Goal: Task Accomplishment & Management: Manage account settings

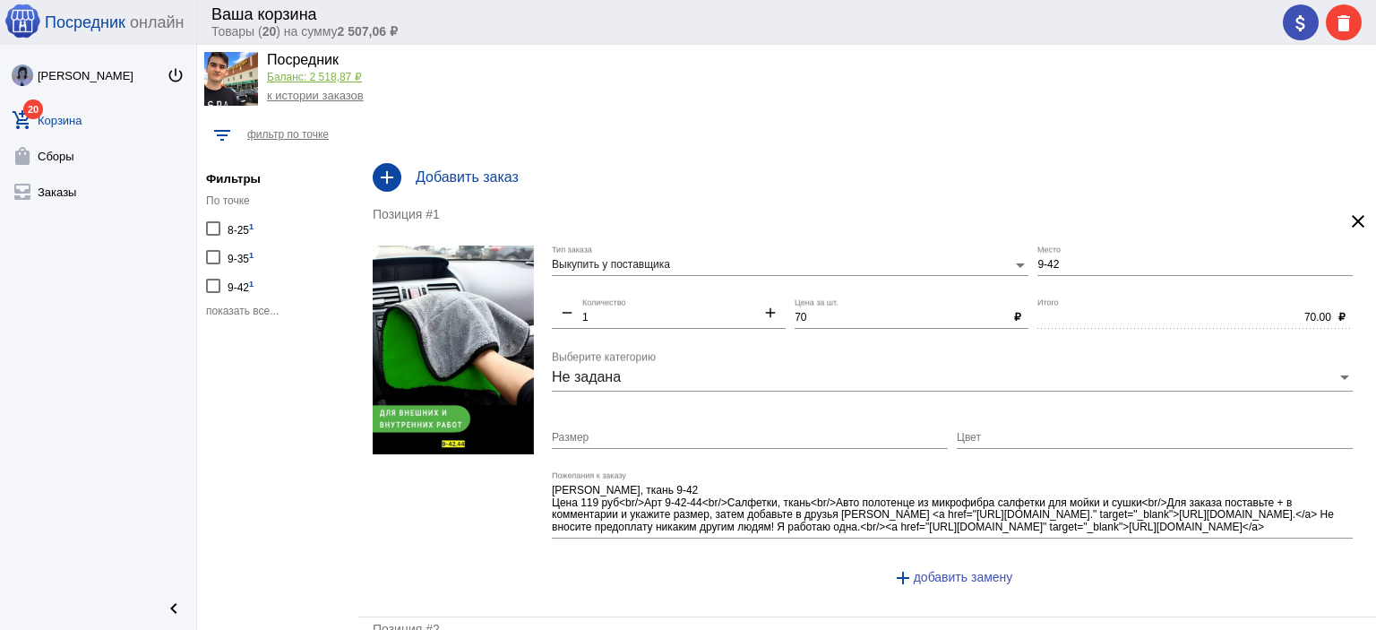
scroll to position [45, 0]
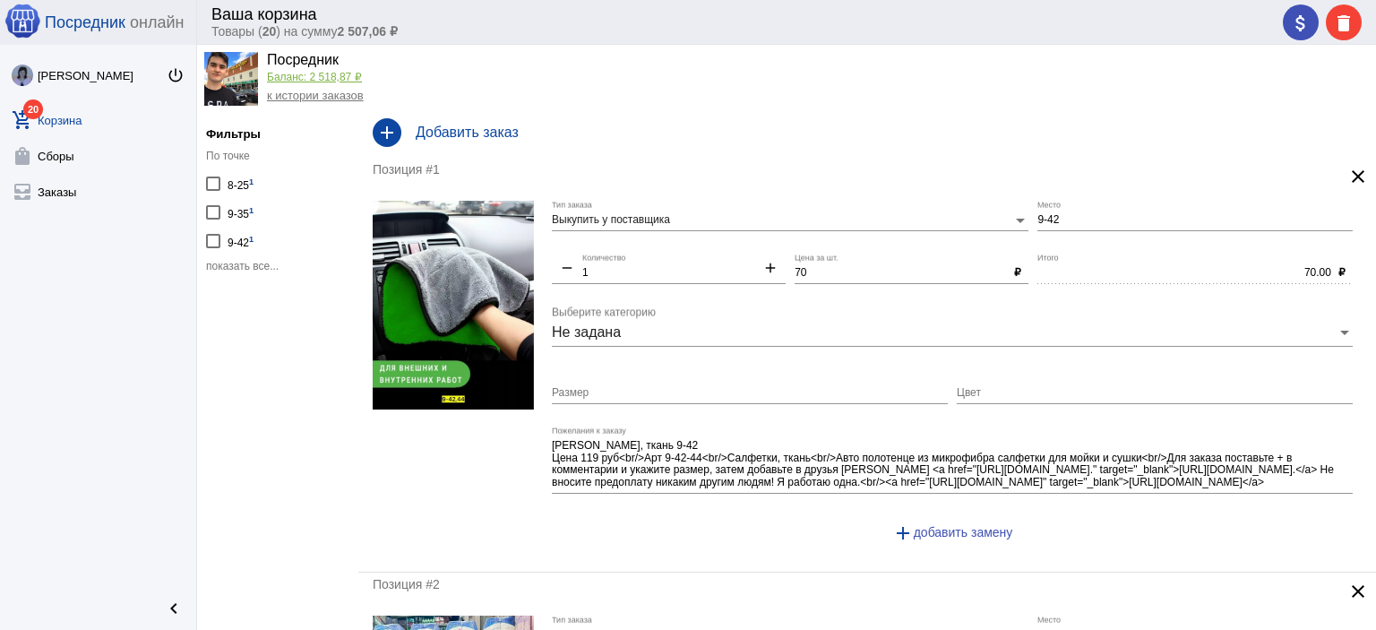
click at [258, 264] on span "показать все..." at bounding box center [242, 266] width 73 height 13
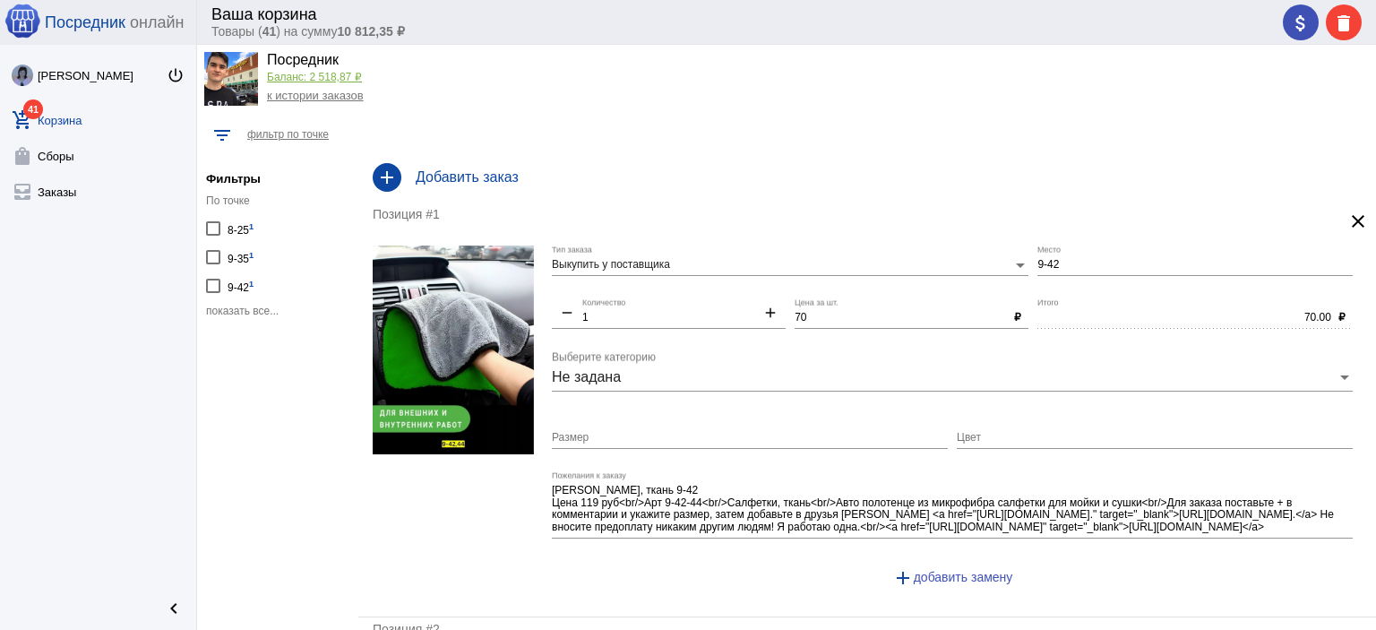
click at [275, 307] on span "показать все..." at bounding box center [242, 310] width 73 height 13
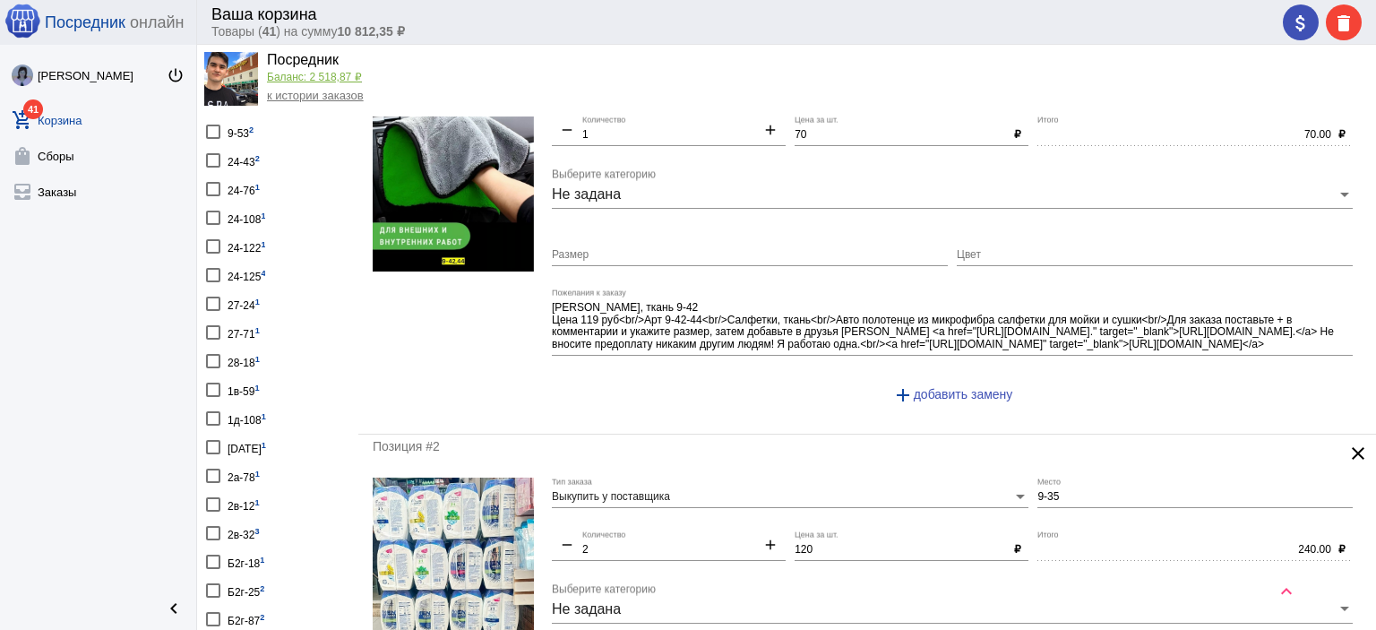
scroll to position [90, 0]
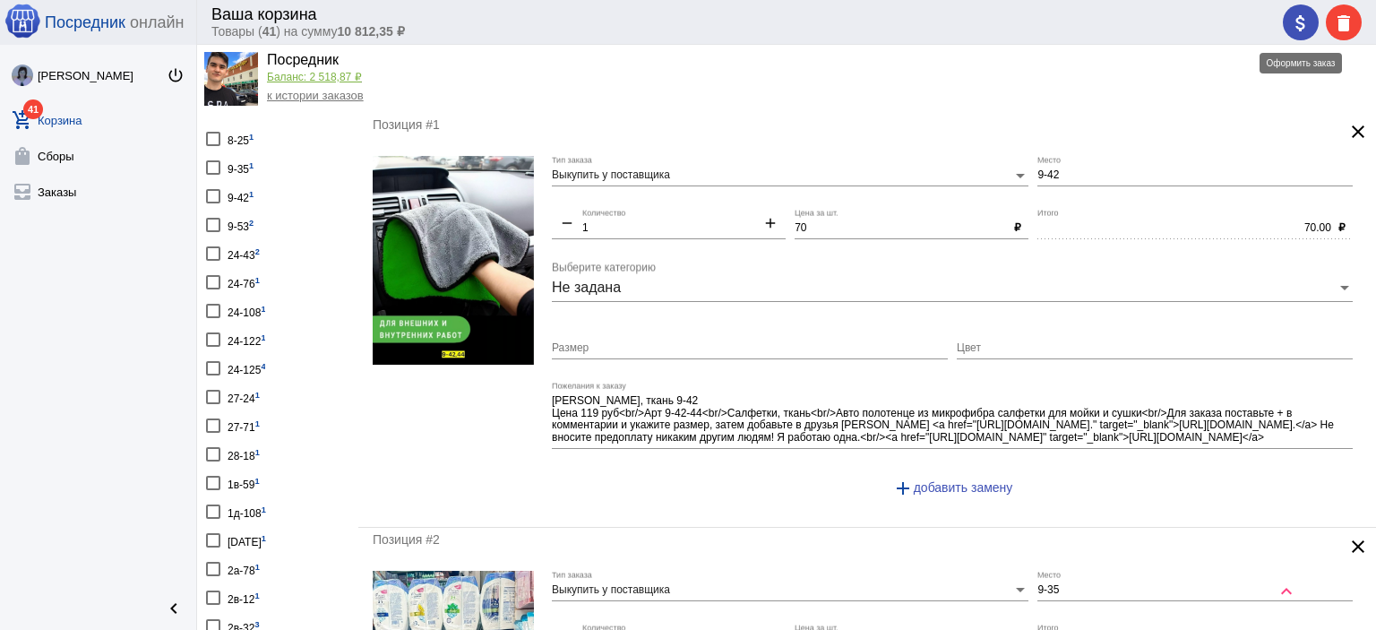
click at [1305, 19] on mat-icon "attach_money" at bounding box center [1300, 23] width 21 height 21
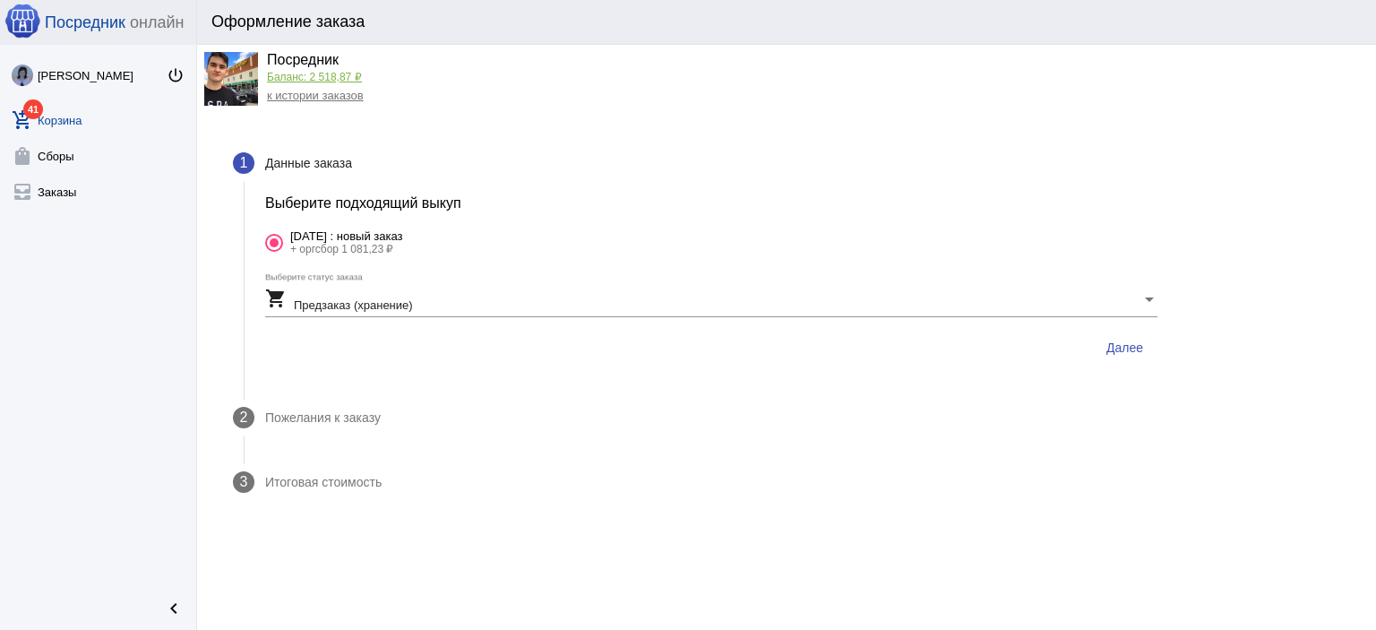
click at [1137, 340] on span "Далее" at bounding box center [1124, 347] width 37 height 14
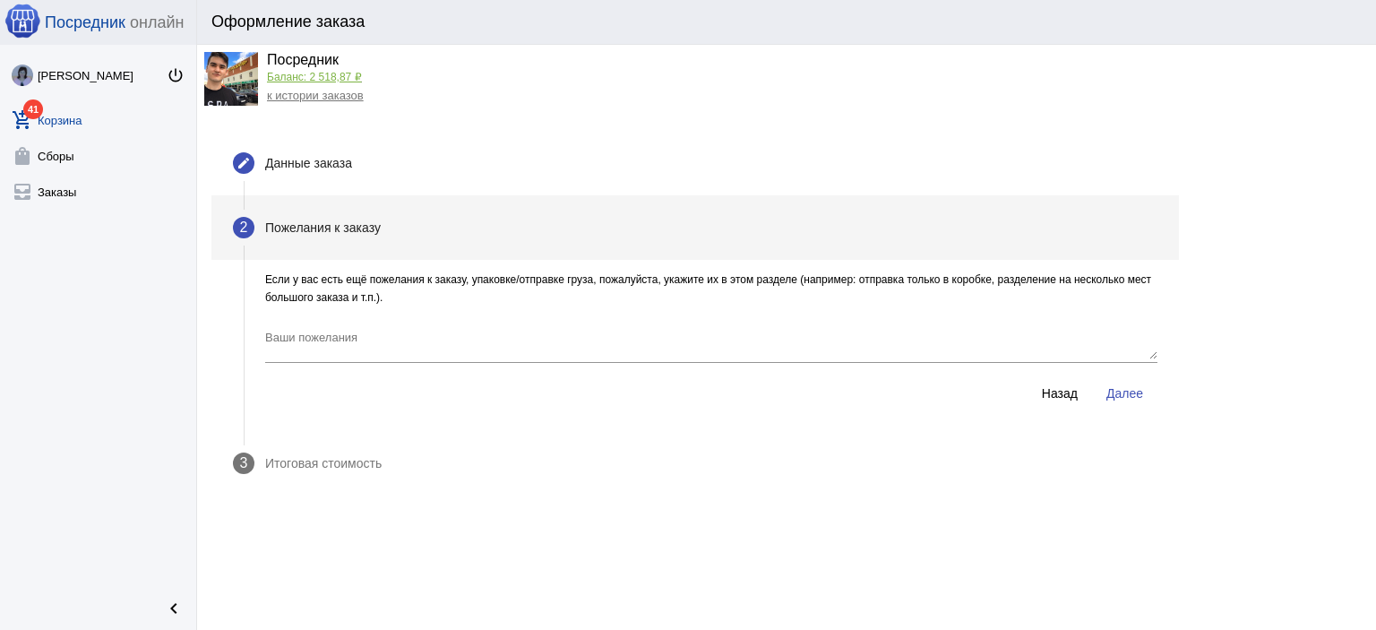
click at [1130, 386] on span "Далее" at bounding box center [1124, 393] width 37 height 14
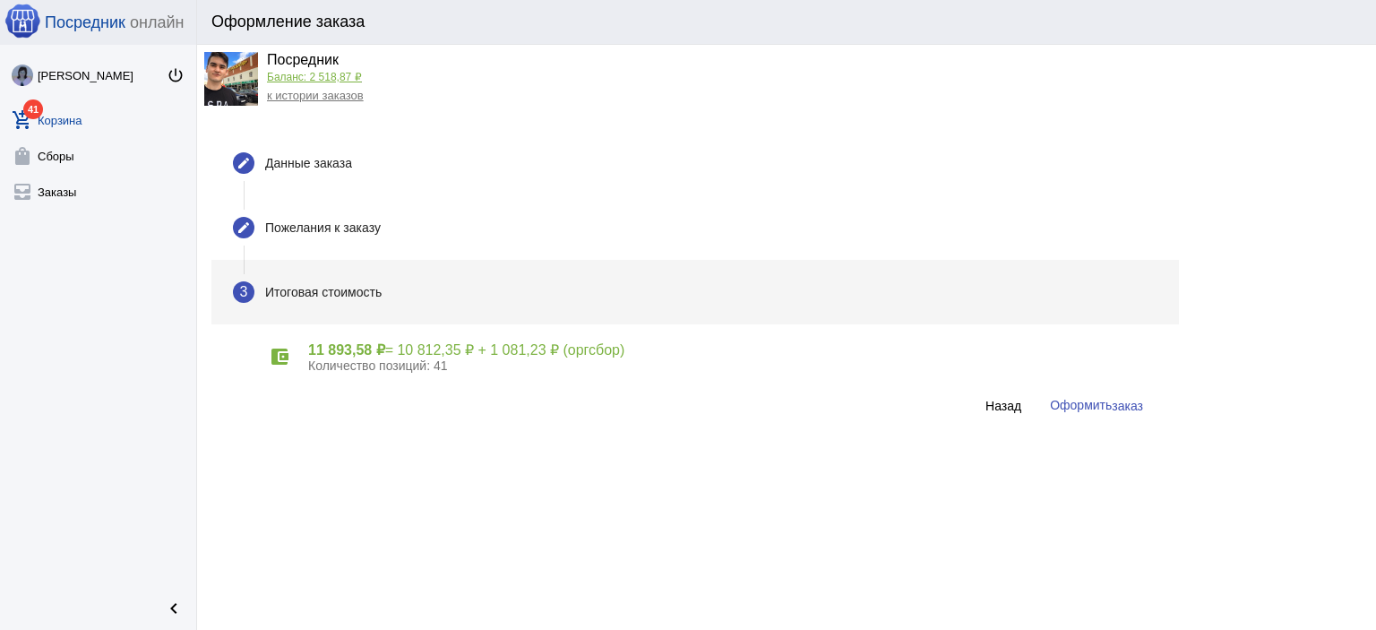
click at [1113, 412] on button "Оформить заказ" at bounding box center [1096, 405] width 122 height 33
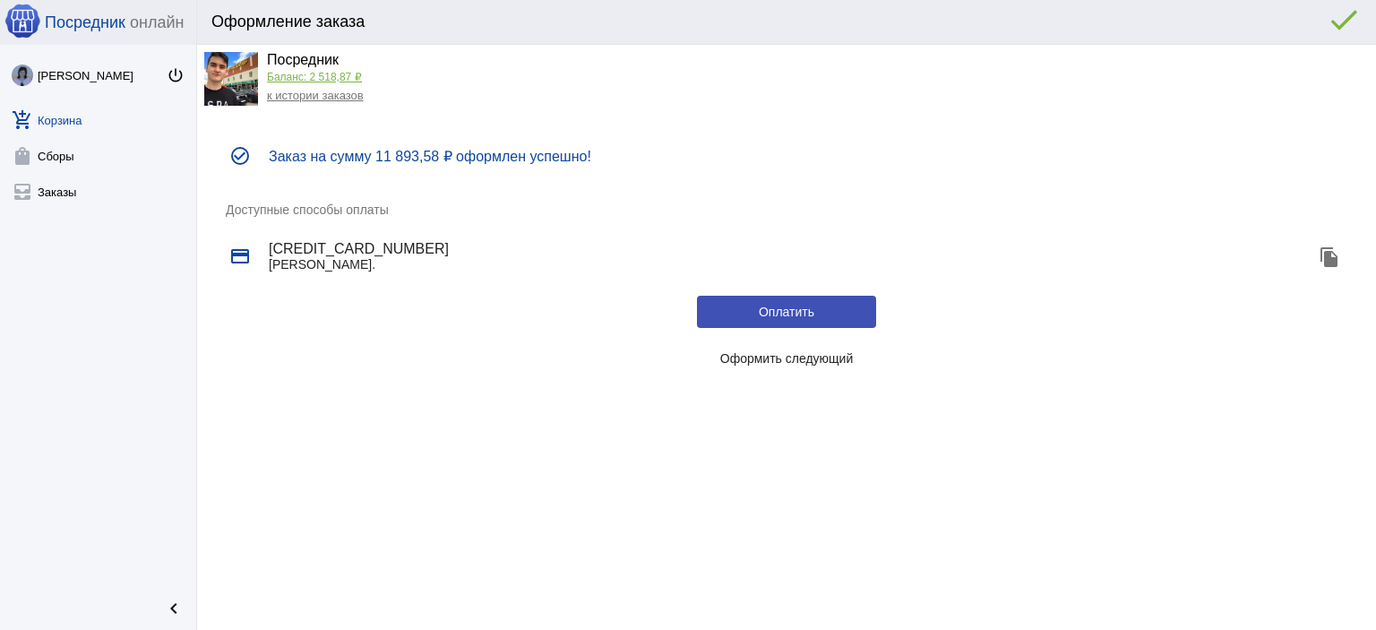
click at [862, 350] on button "Оформить следующий" at bounding box center [786, 358] width 179 height 32
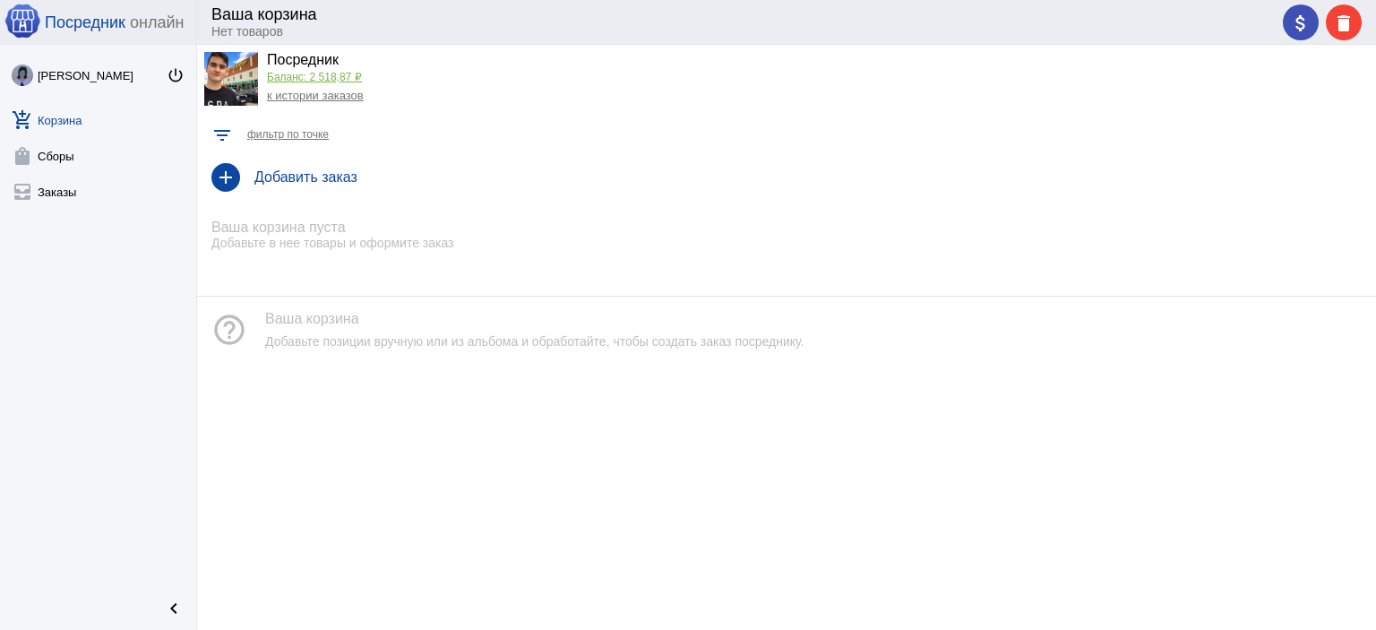
click at [297, 71] on link "Баланс: 2 518,87 ₽" at bounding box center [314, 77] width 95 height 13
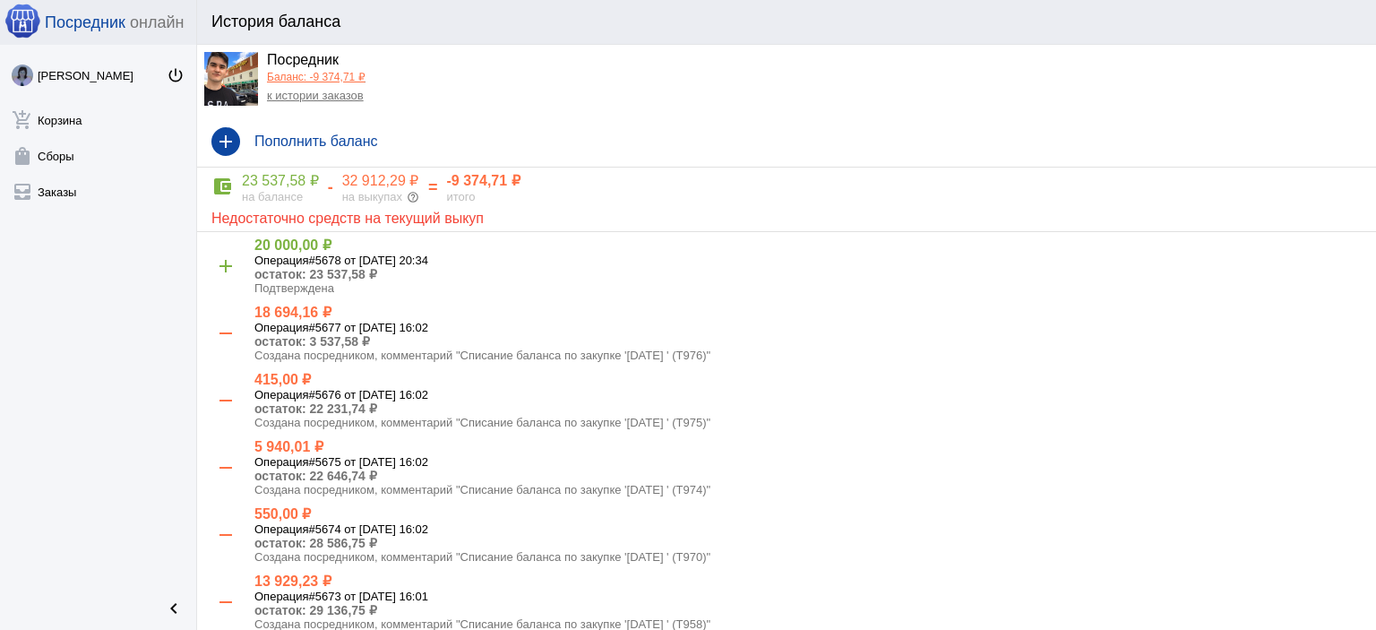
click at [297, 92] on link "к истории заказов" at bounding box center [315, 95] width 97 height 13
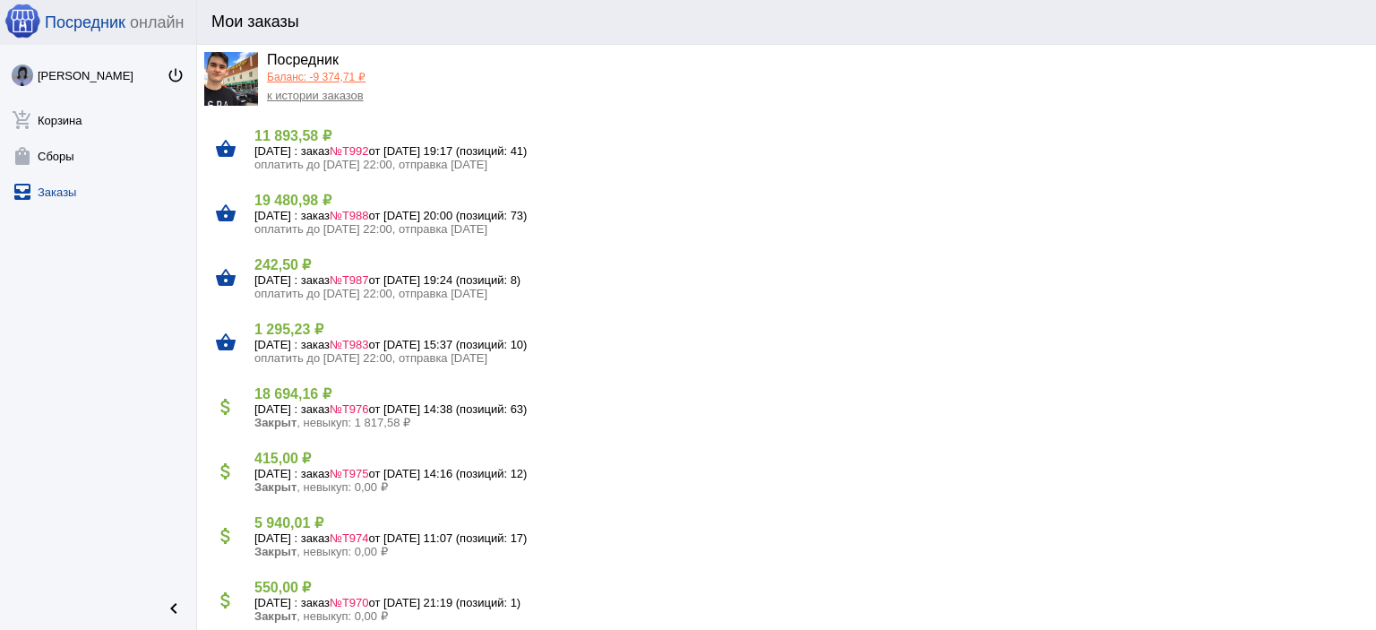
click at [347, 200] on h4 "19 480,98 ₽" at bounding box center [807, 200] width 1107 height 17
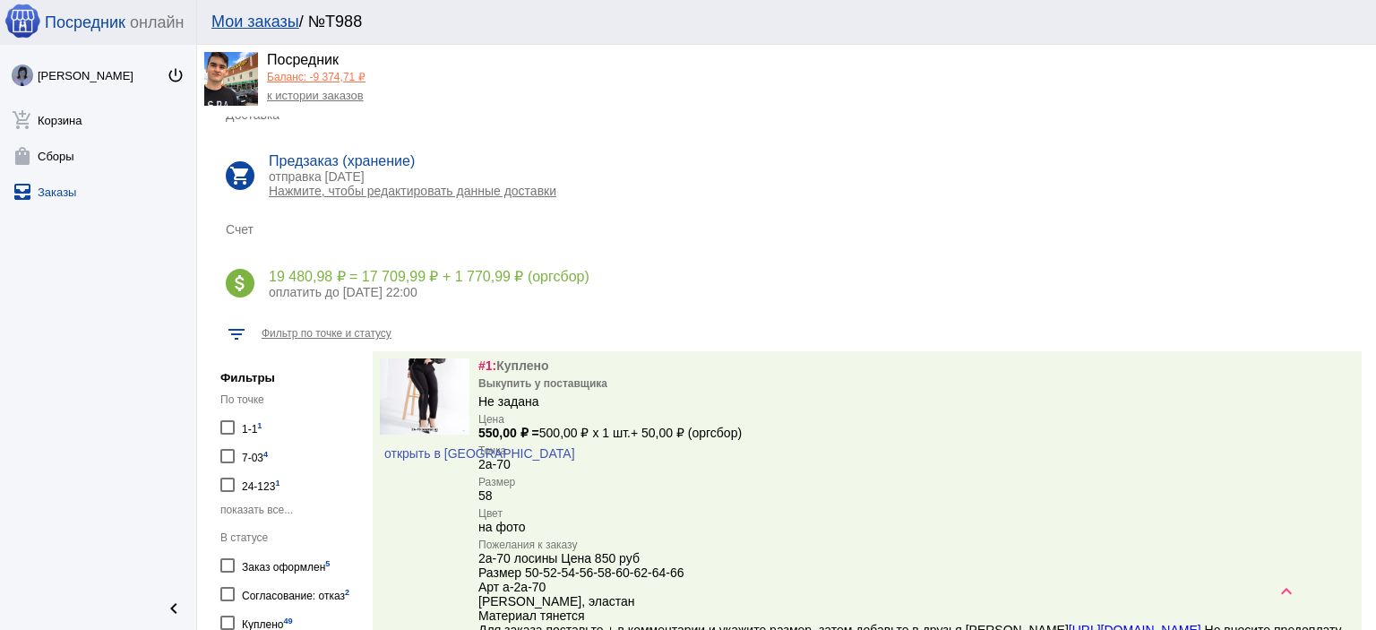
scroll to position [358, 0]
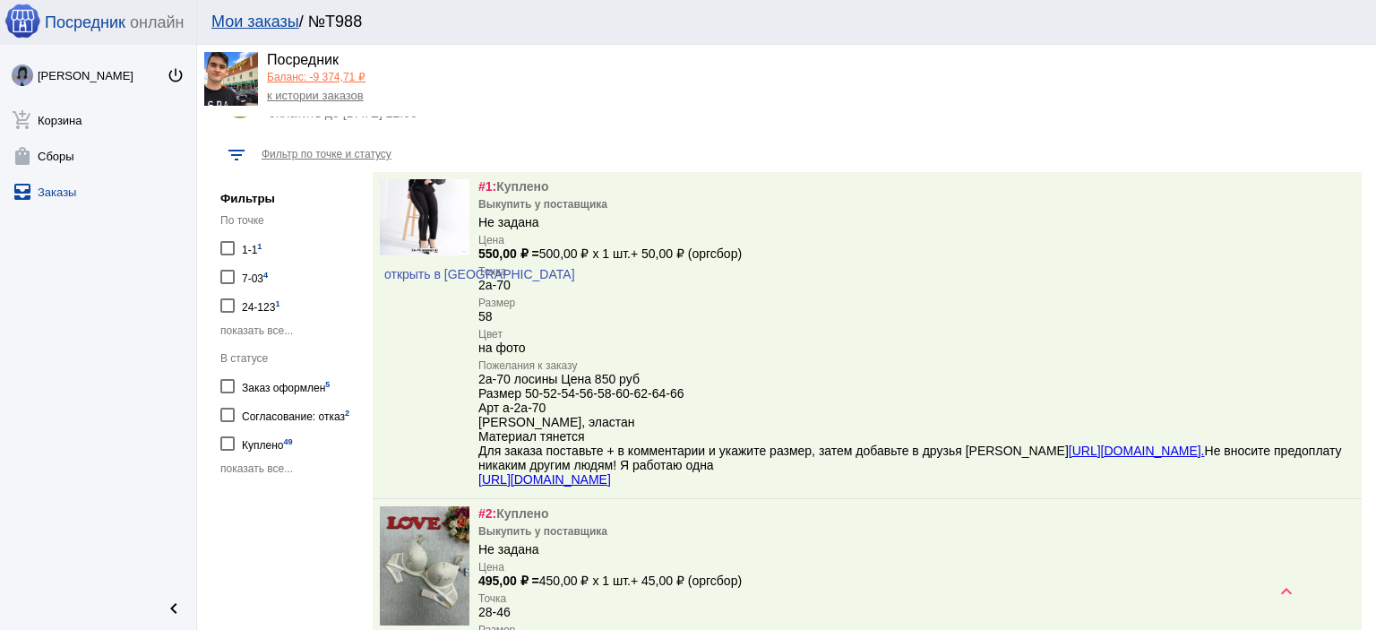
click at [254, 465] on span "показать все..." at bounding box center [256, 468] width 73 height 13
click at [256, 466] on div "На согласовании 2" at bounding box center [287, 471] width 90 height 24
checkbox input "true"
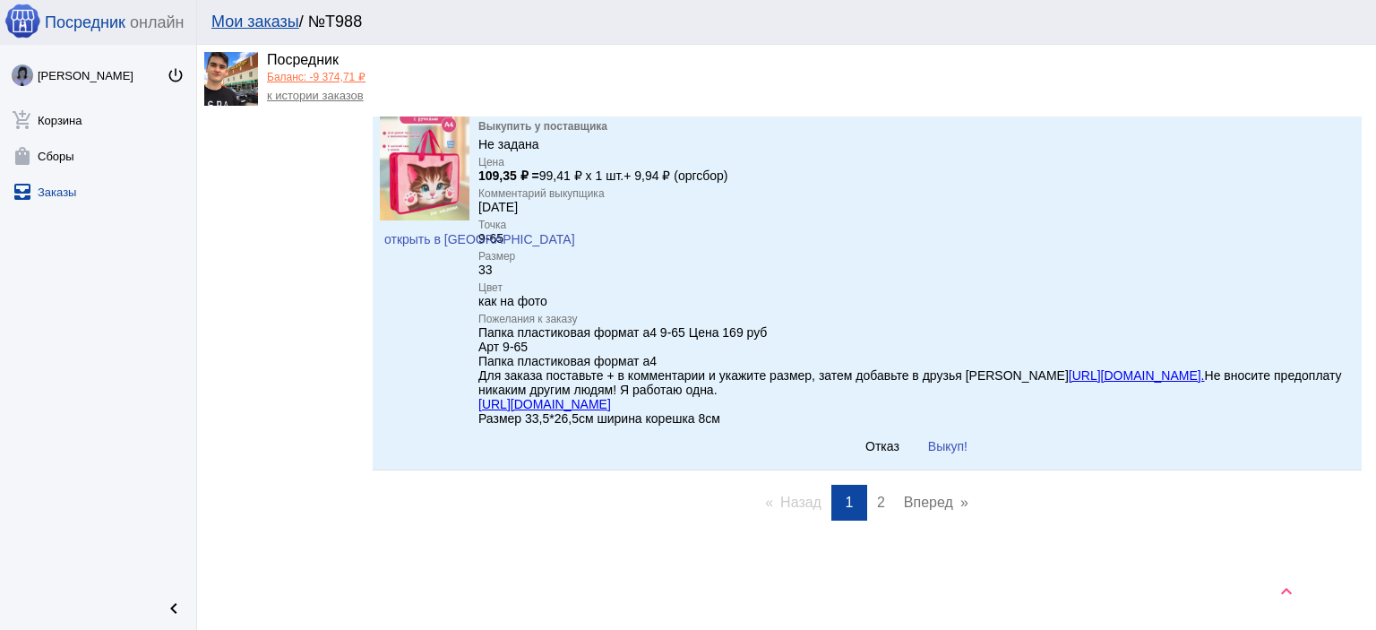
scroll to position [827, 0]
click at [922, 432] on button "Выкуп!" at bounding box center [947, 446] width 68 height 32
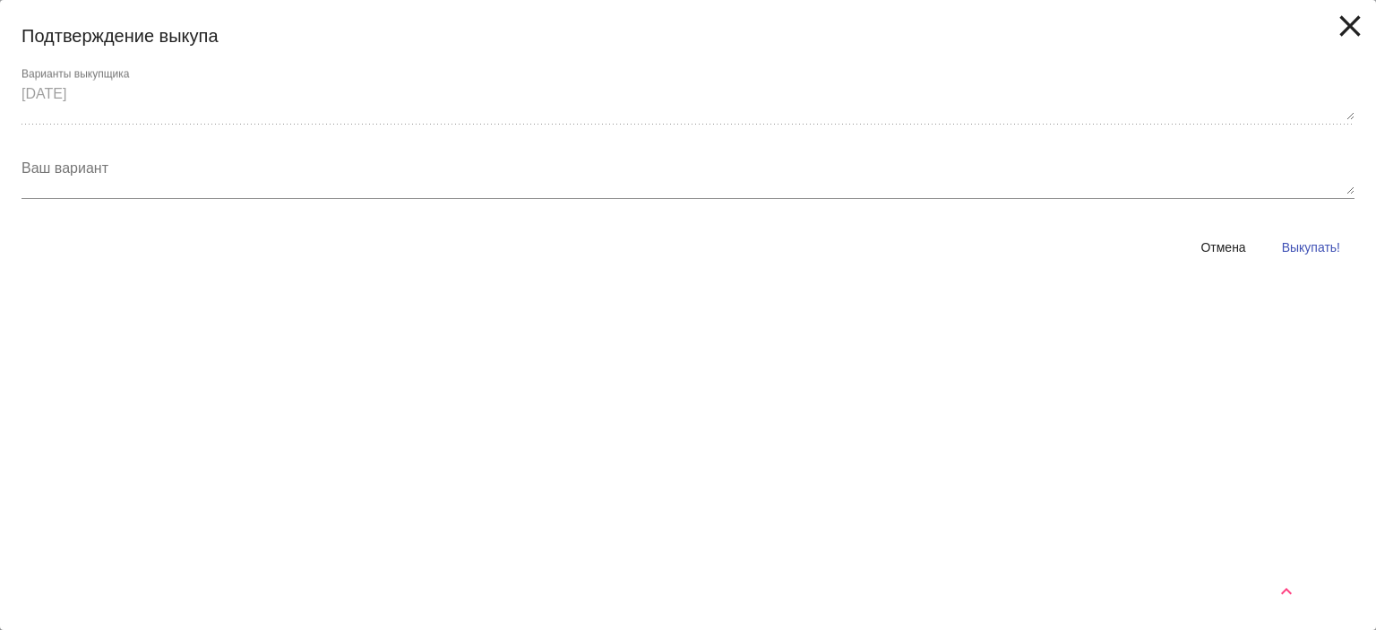
click at [1308, 236] on button "Выкупать!" at bounding box center [1310, 247] width 87 height 32
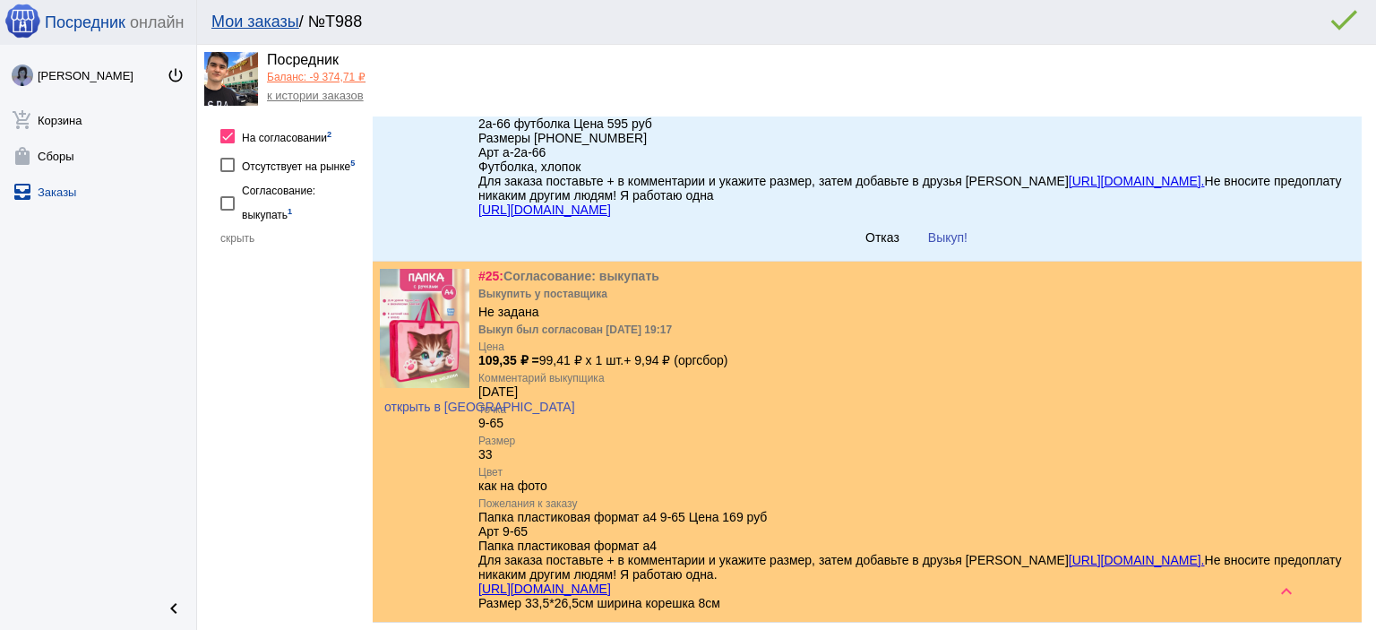
scroll to position [452, 0]
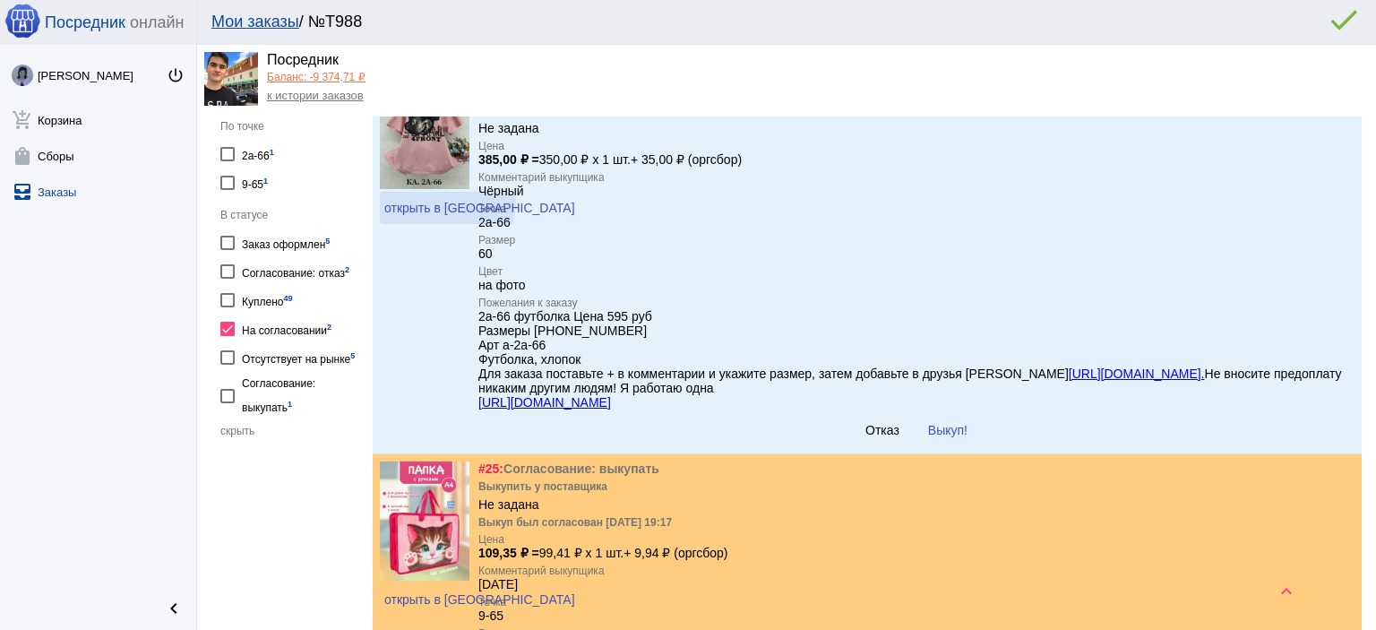
click at [448, 202] on span "открыть в [GEOGRAPHIC_DATA]" at bounding box center [479, 208] width 191 height 14
click at [320, 91] on link "к истории заказов" at bounding box center [315, 95] width 97 height 13
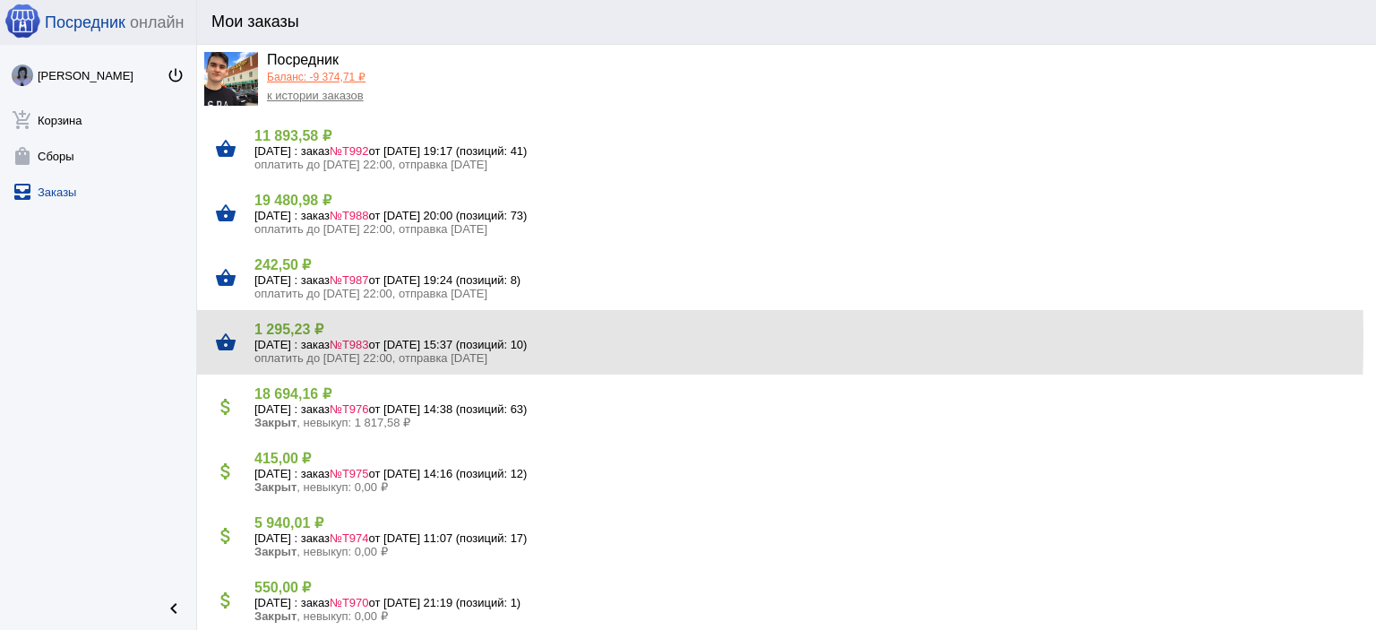
click at [344, 339] on h5 "[DATE] : заказ №Т983 от [DATE] 15:37 (позиций: 10)" at bounding box center [807, 344] width 1107 height 13
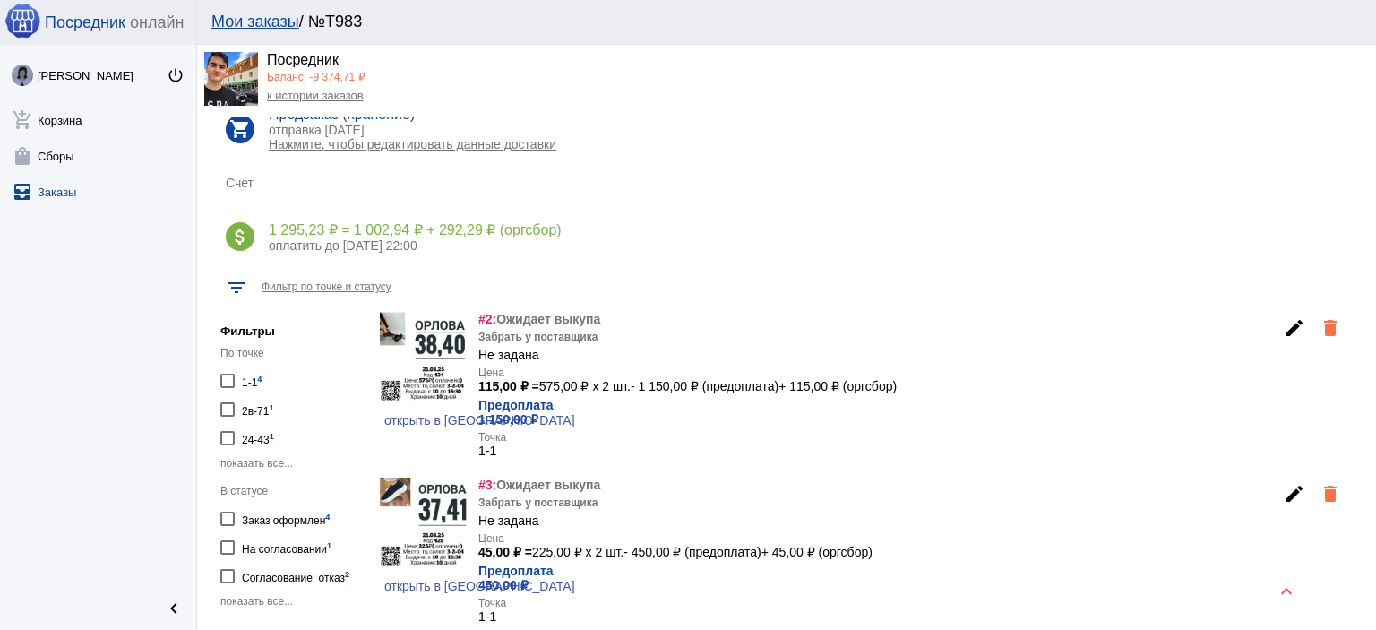
scroll to position [269, 0]
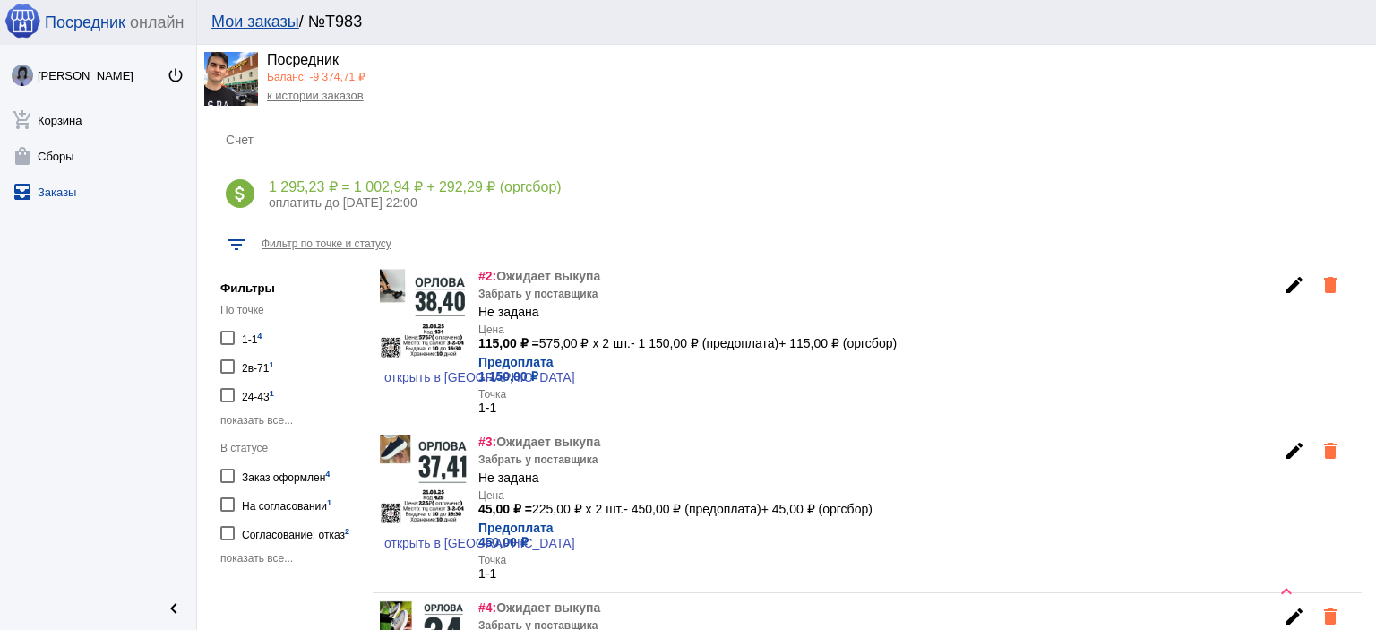
click at [271, 508] on div "На согласовании 1" at bounding box center [287, 504] width 90 height 24
checkbox input "true"
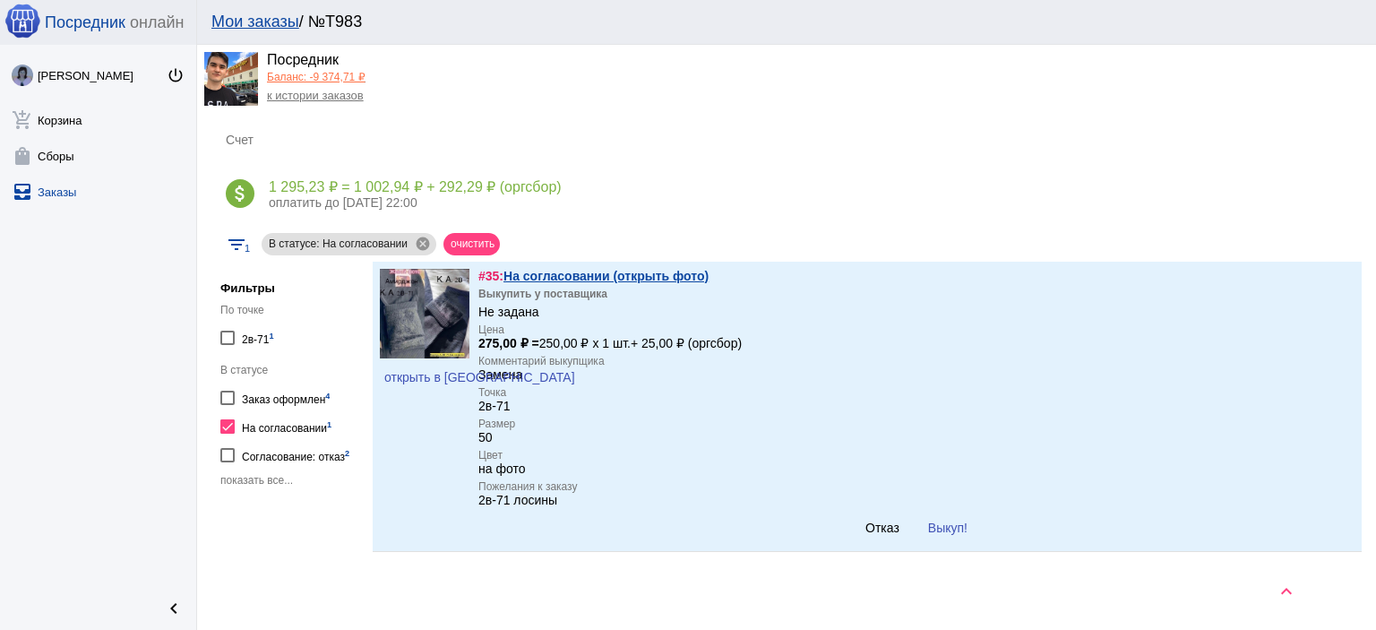
click at [294, 97] on link "к истории заказов" at bounding box center [315, 95] width 97 height 13
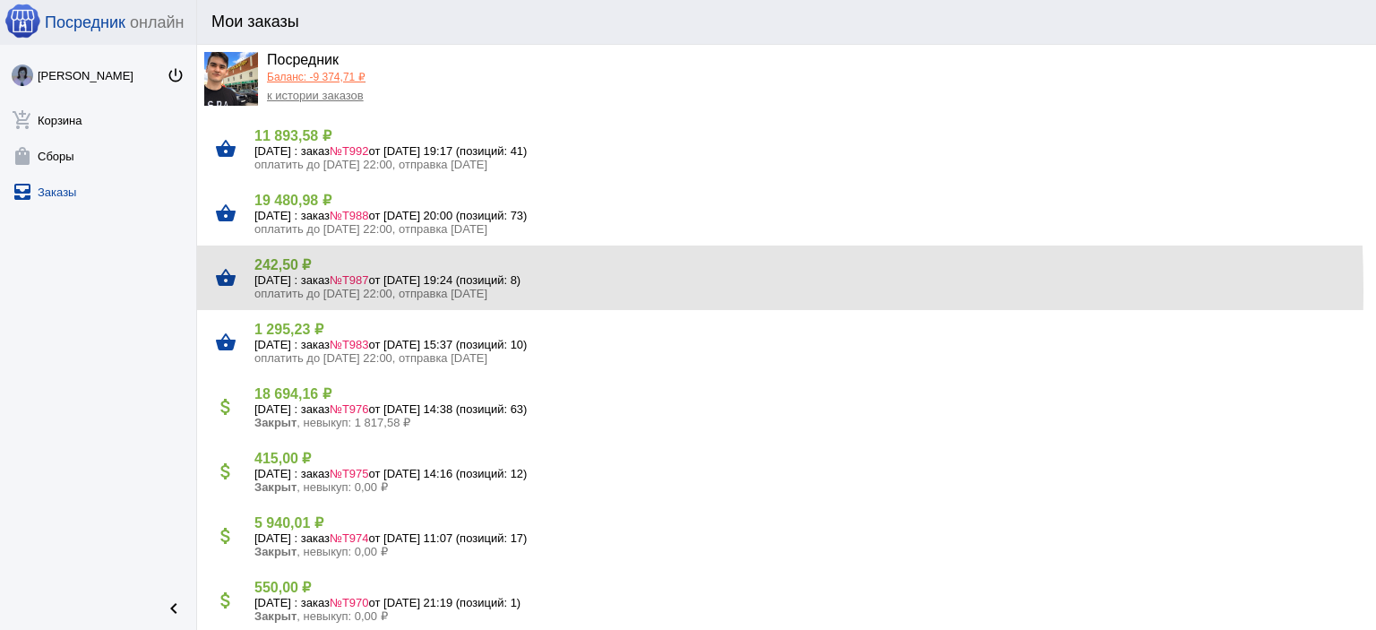
click at [341, 289] on span "оплатить до [DATE] 22:00, отправка [DATE]" at bounding box center [370, 293] width 233 height 13
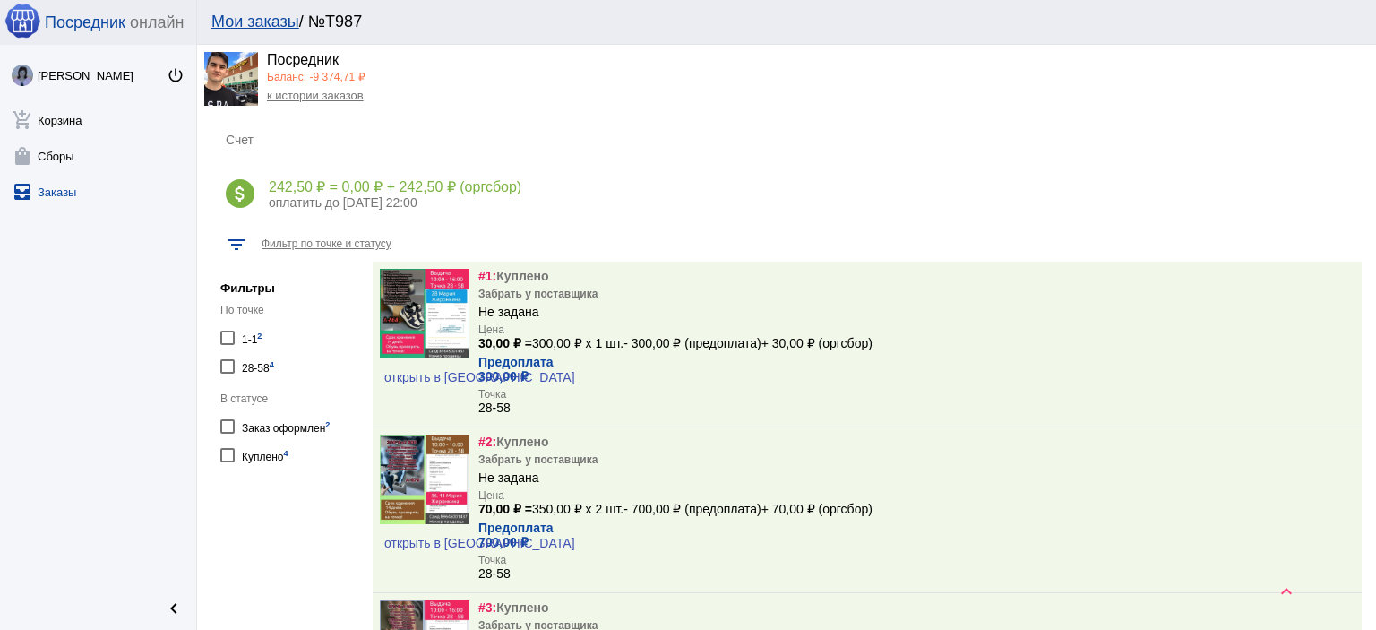
scroll to position [90, 0]
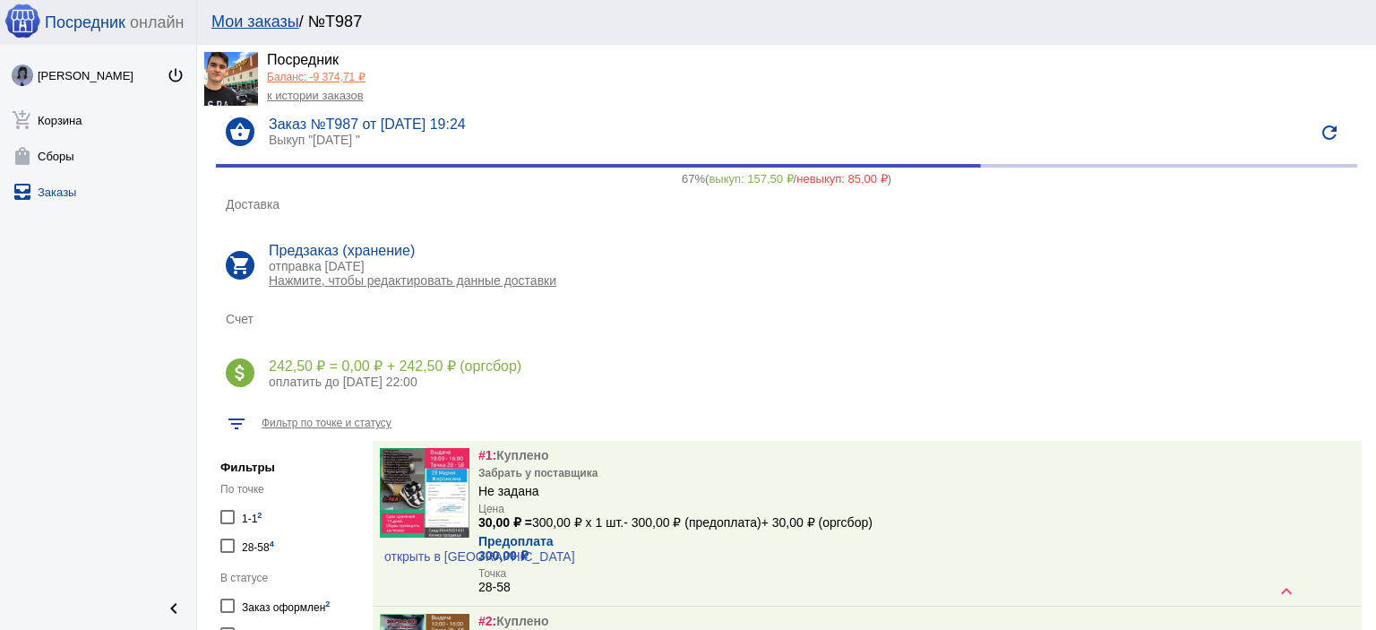
click at [334, 94] on link "к истории заказов" at bounding box center [315, 95] width 97 height 13
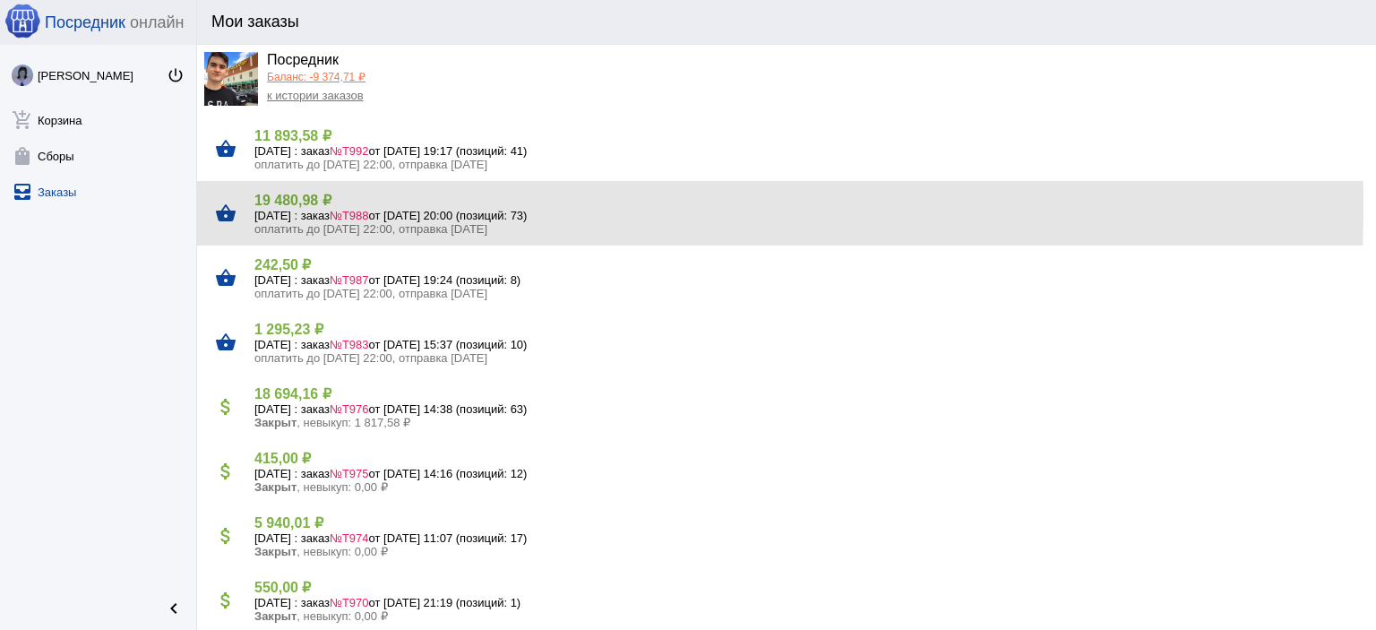
click at [338, 206] on h4 "19 480,98 ₽" at bounding box center [807, 200] width 1107 height 17
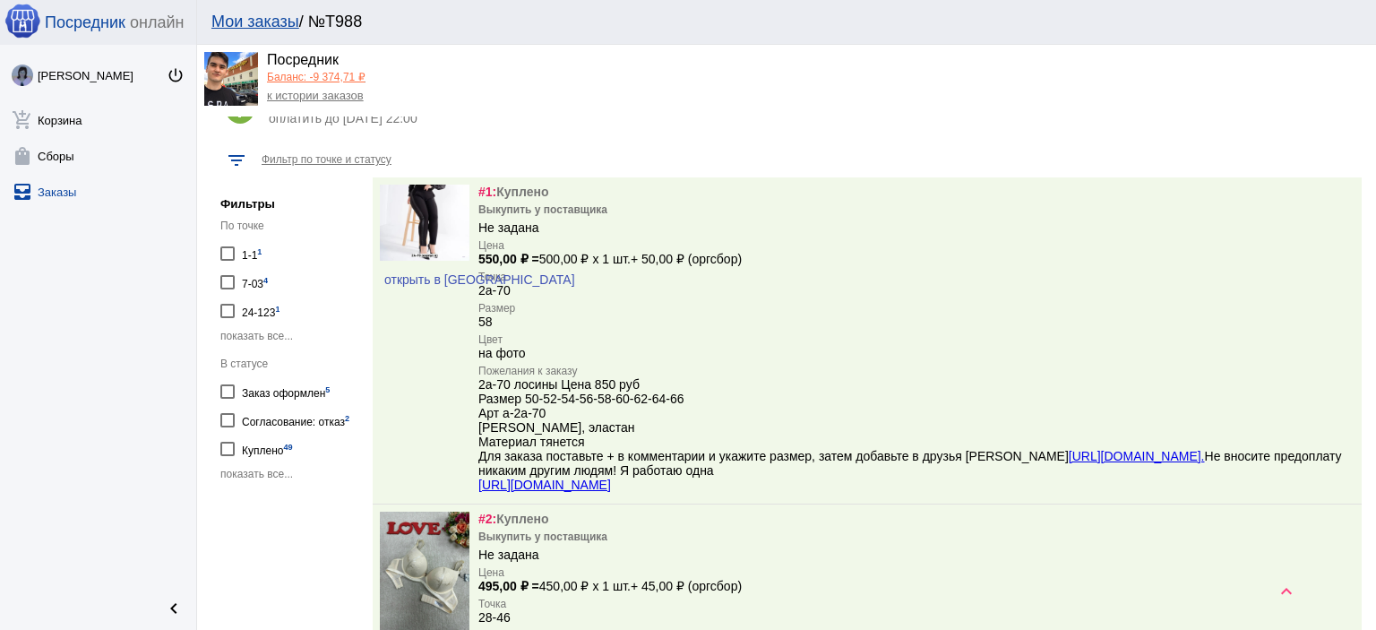
scroll to position [448, 0]
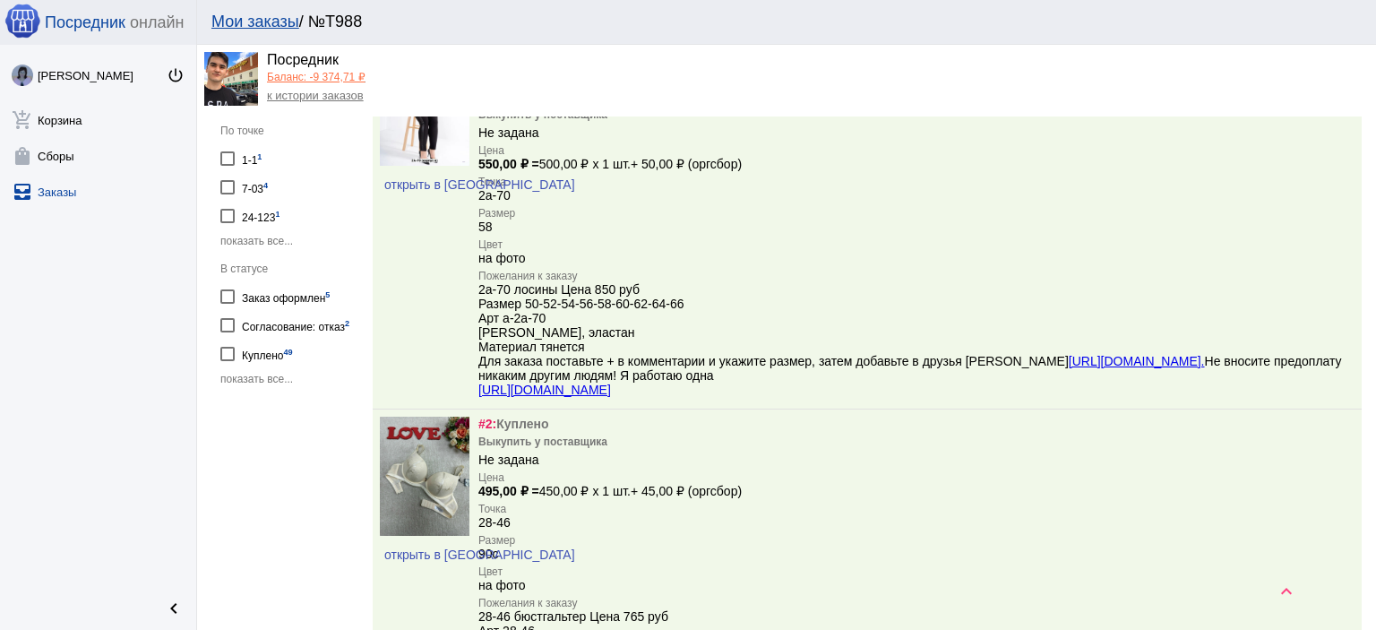
click at [272, 373] on span "показать все..." at bounding box center [256, 379] width 73 height 13
click at [287, 406] on div "Отсутствует на рынке 5" at bounding box center [298, 411] width 113 height 24
checkbox input "true"
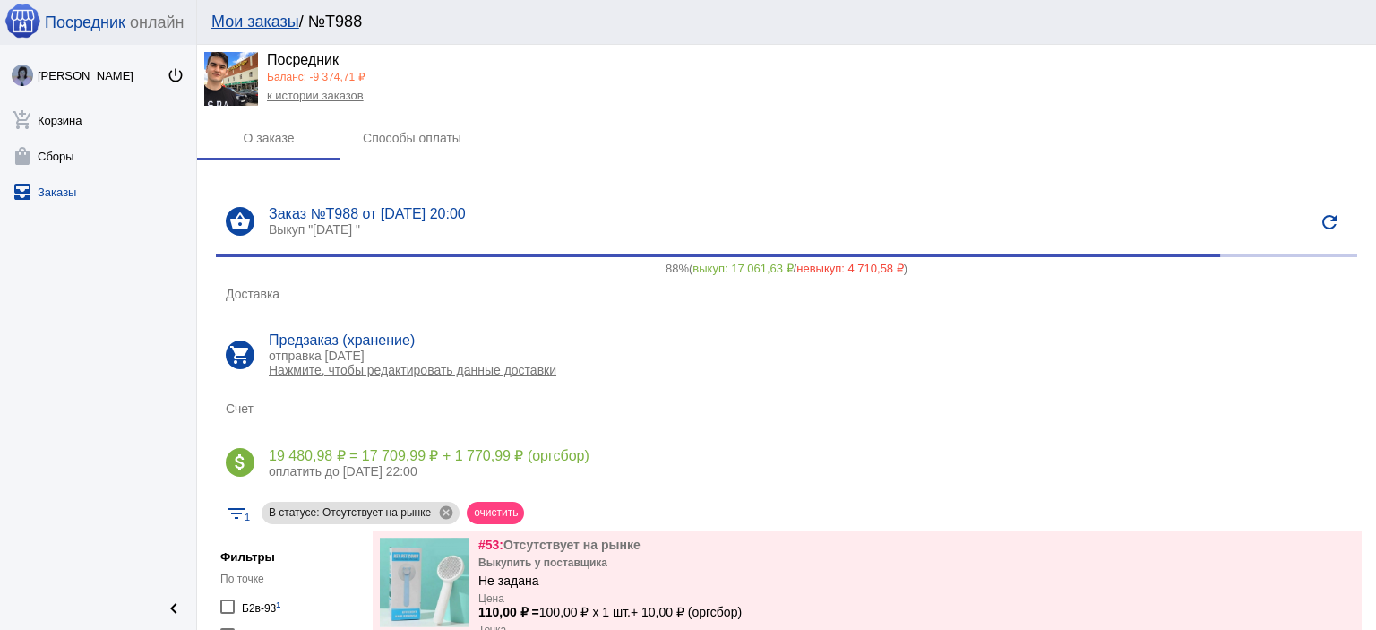
click at [351, 95] on link "к истории заказов" at bounding box center [315, 95] width 97 height 13
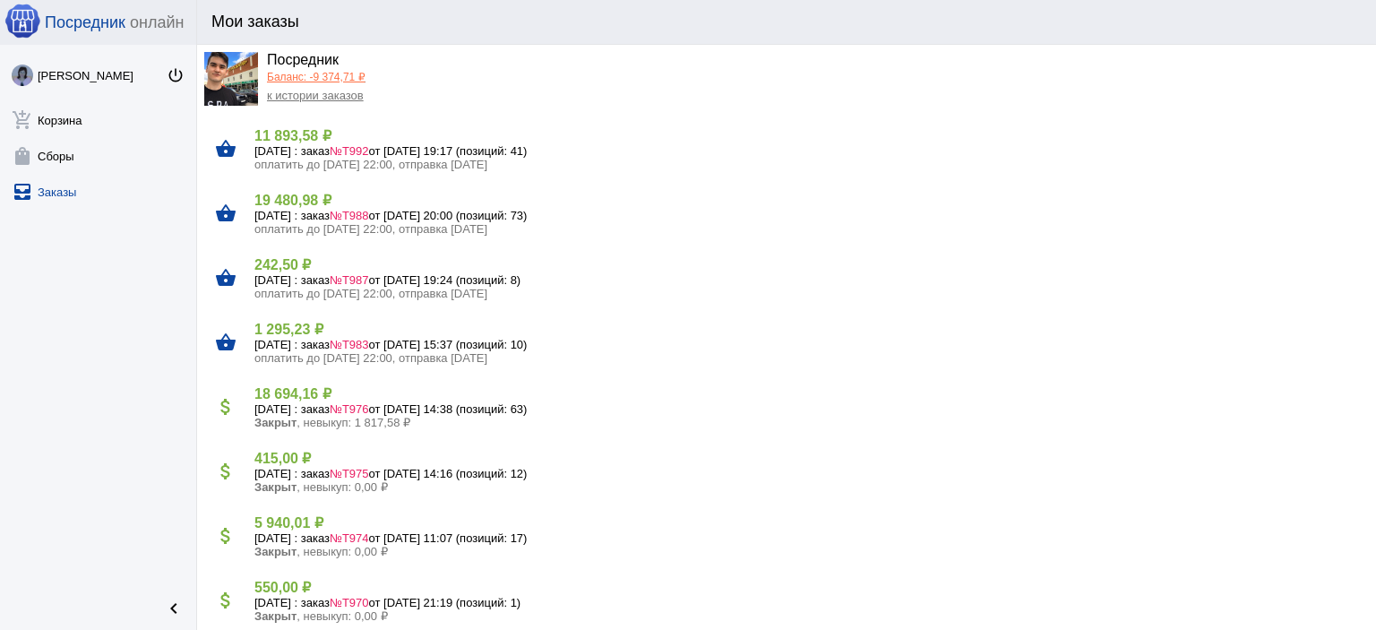
click at [333, 347] on h5 "[DATE] : заказ №Т983 от [DATE] 15:37 (позиций: 10)" at bounding box center [807, 344] width 1107 height 13
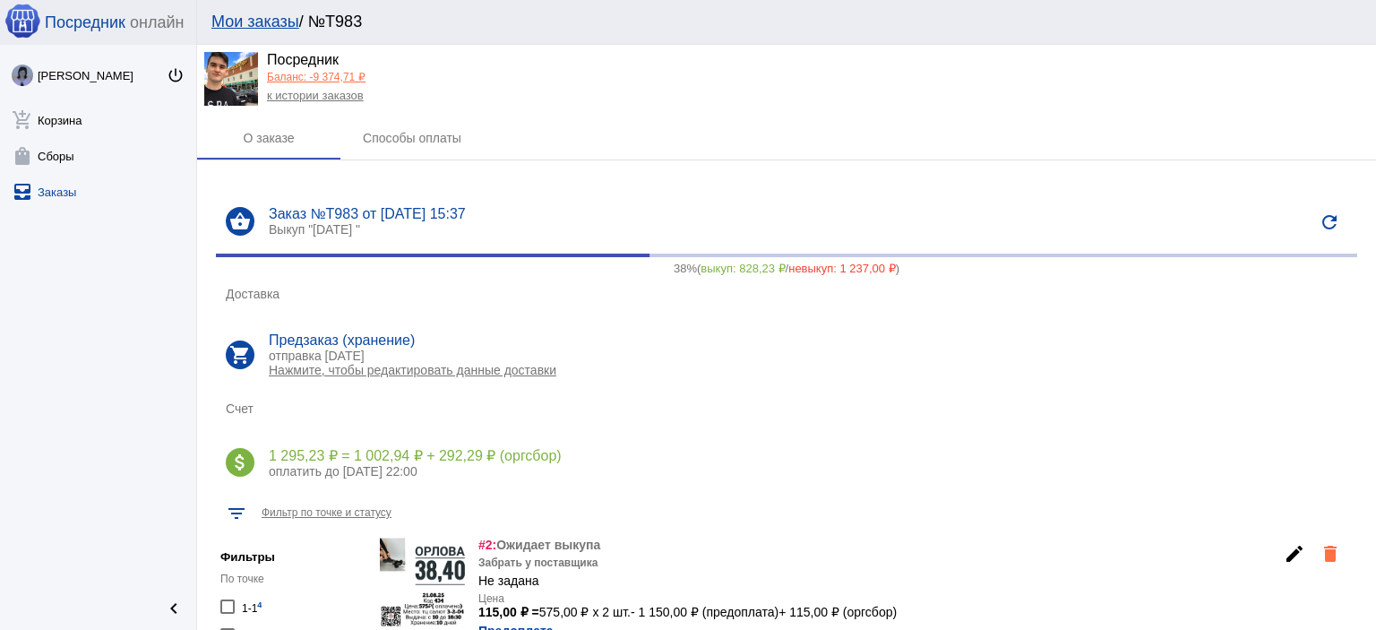
scroll to position [358, 0]
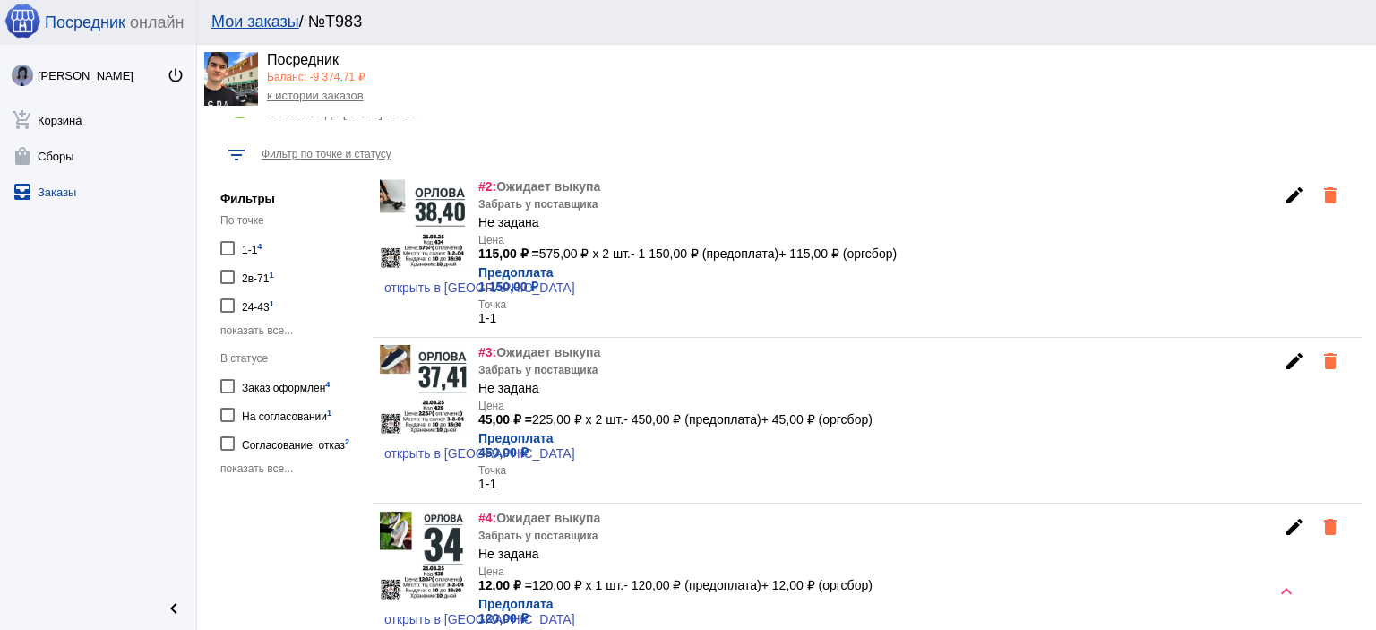
click at [320, 405] on div "На согласовании 1" at bounding box center [287, 414] width 90 height 24
checkbox input "true"
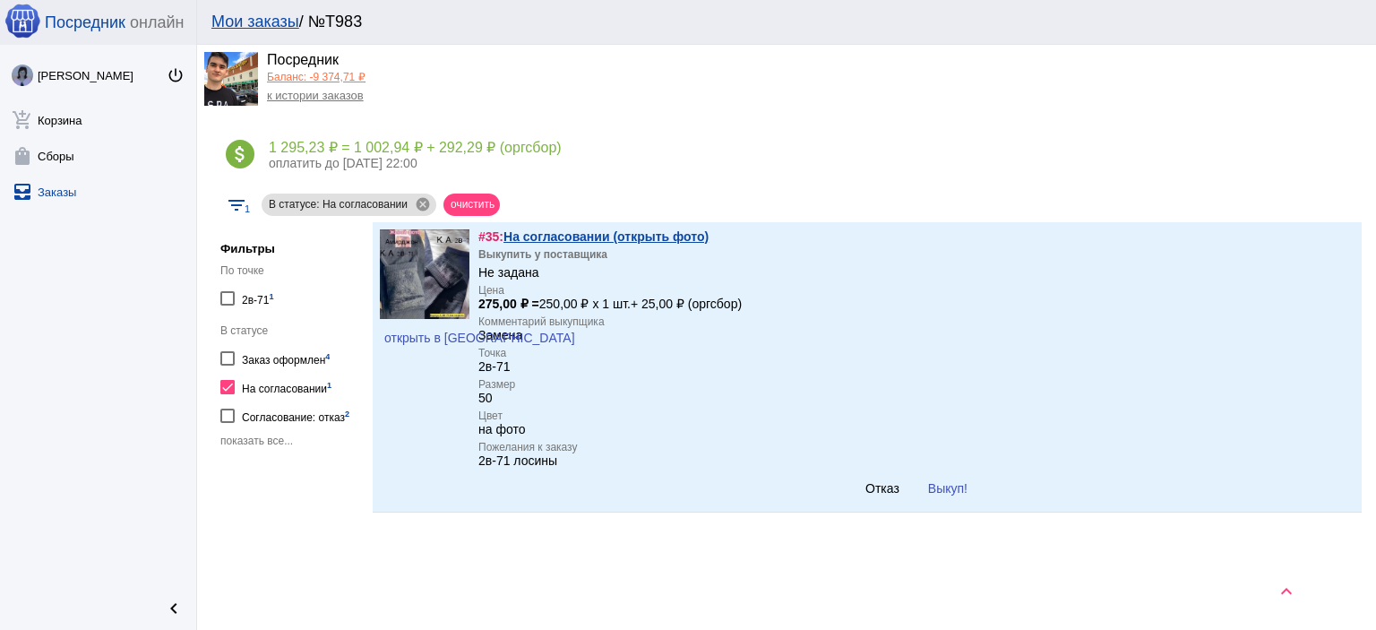
scroll to position [353, 0]
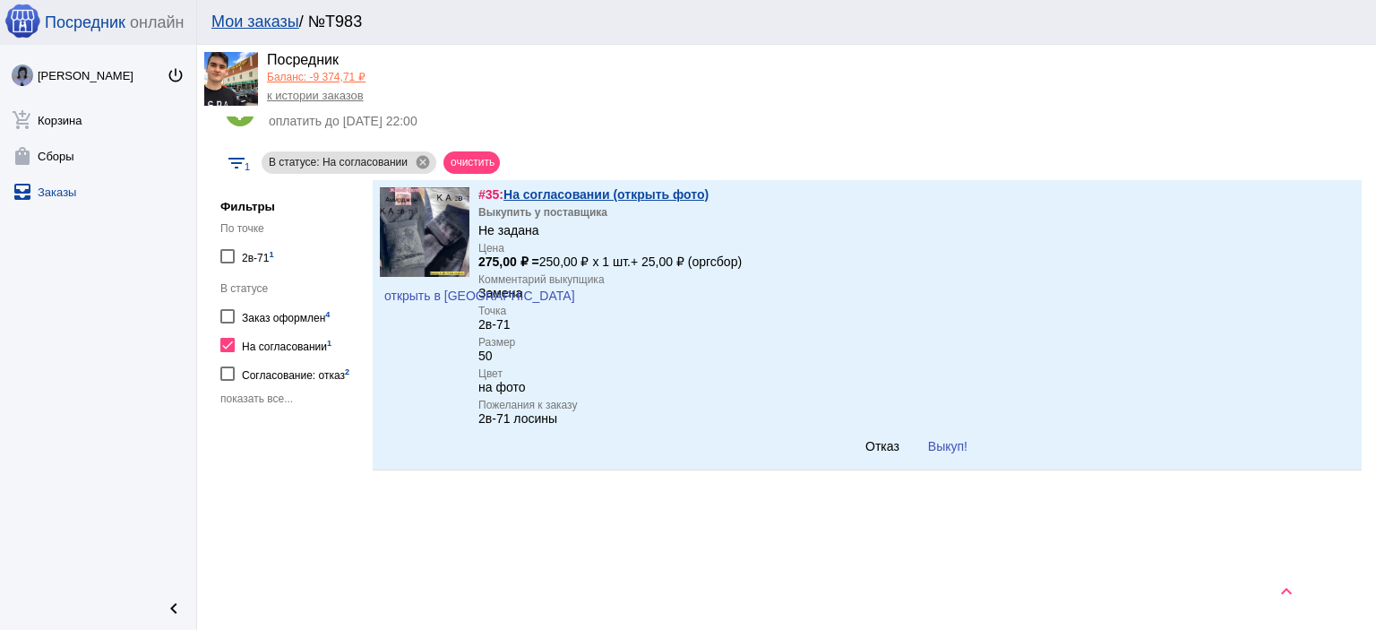
click at [876, 450] on span "Отказ" at bounding box center [882, 446] width 34 height 14
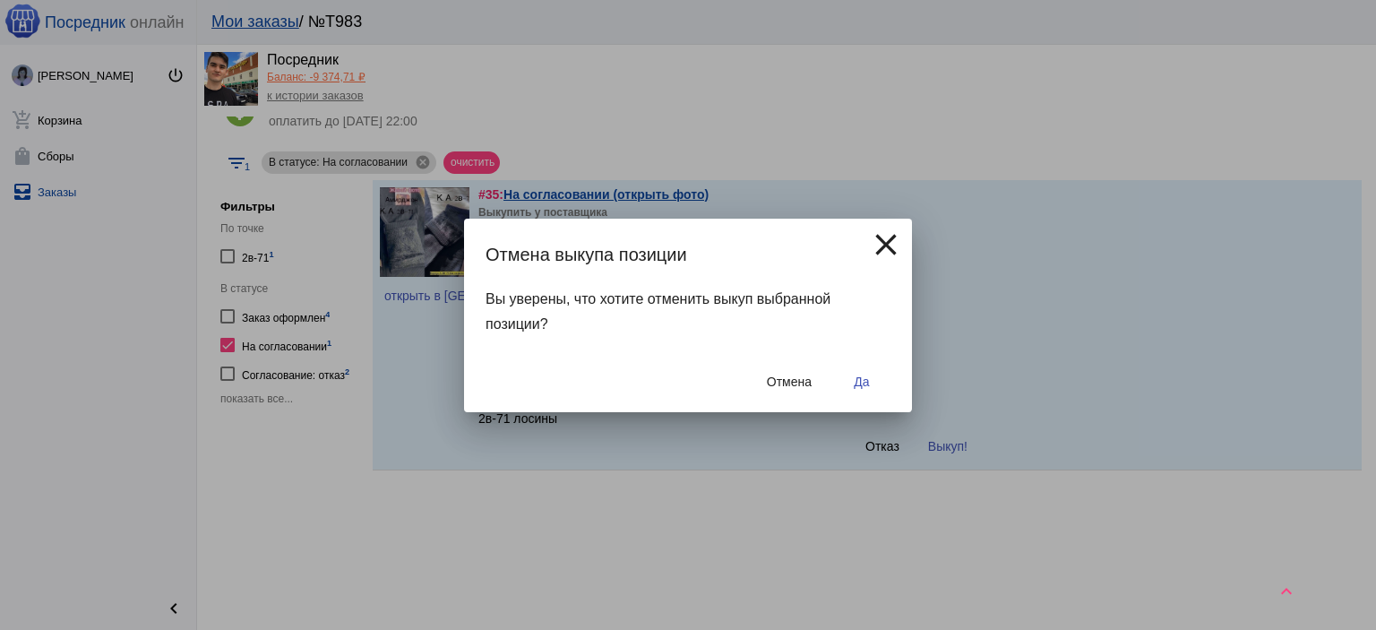
click at [884, 391] on button "Да" at bounding box center [861, 381] width 57 height 32
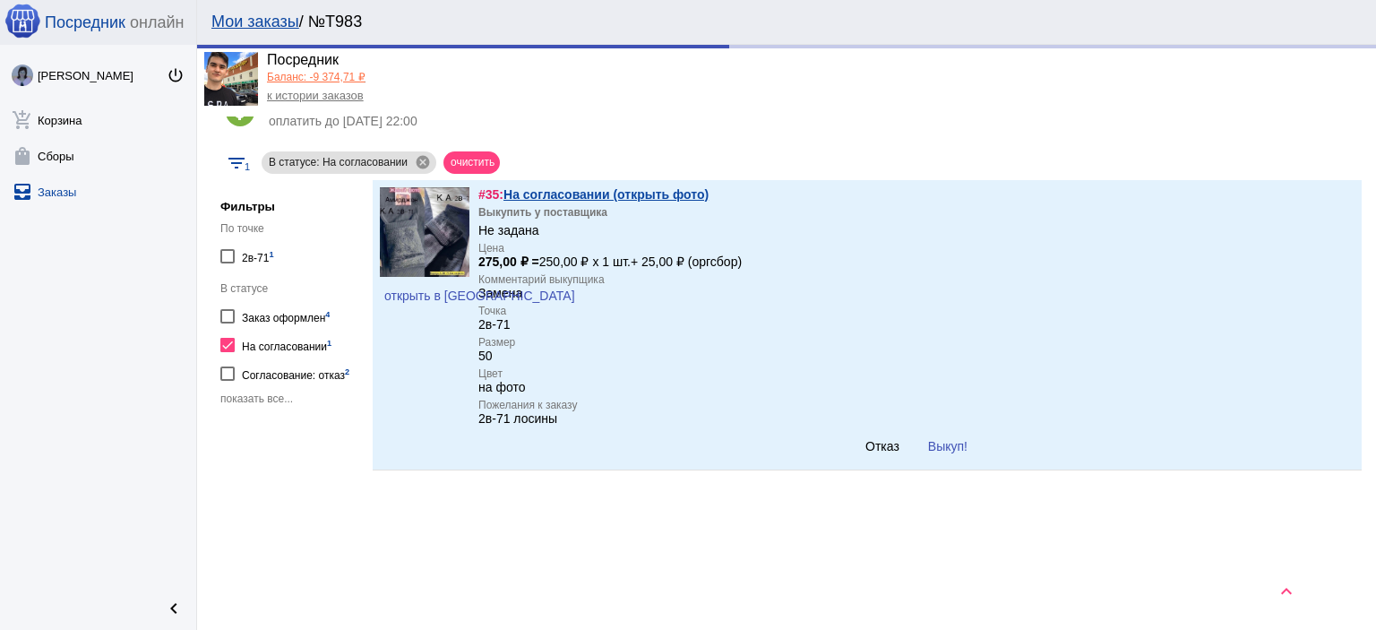
scroll to position [321, 0]
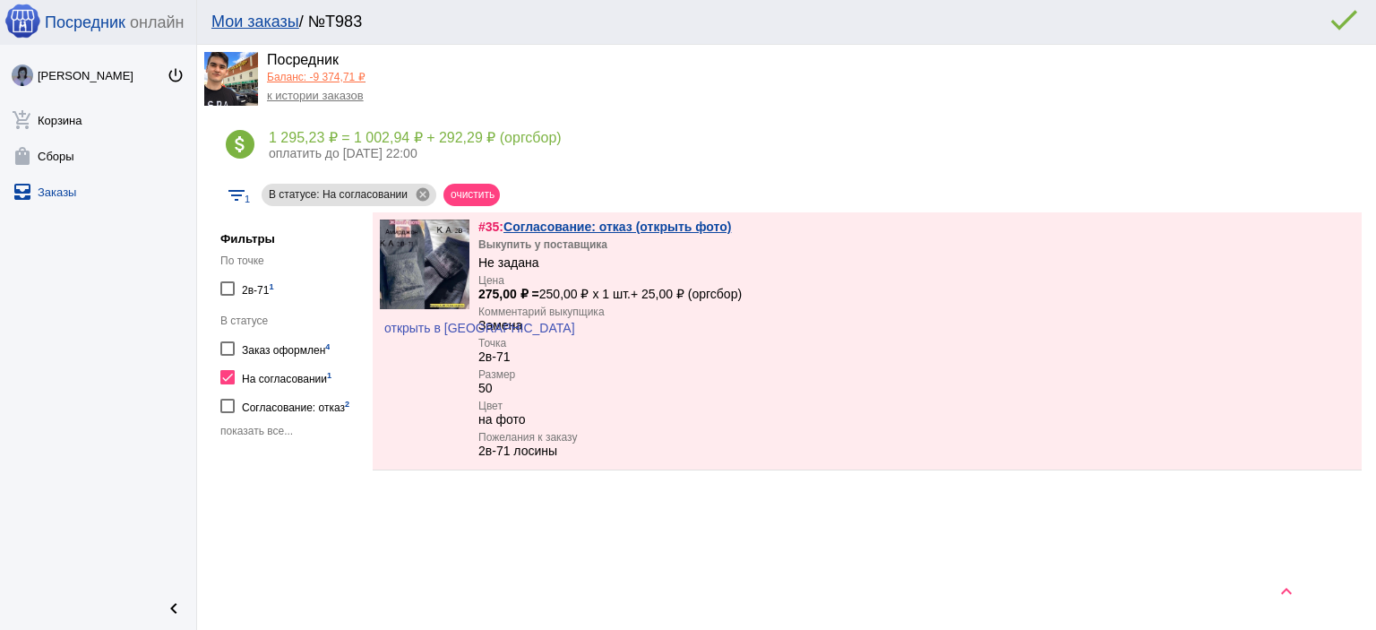
click at [328, 77] on link "Баланс: -9 374,71 ₽" at bounding box center [316, 77] width 99 height 13
